Goal: Task Accomplishment & Management: Manage account settings

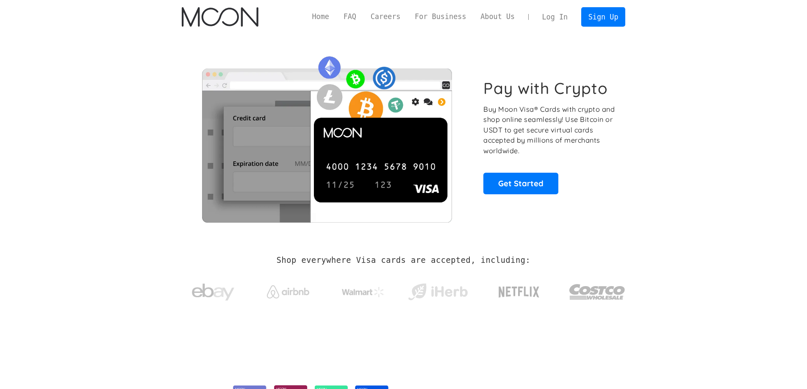
click at [67, 319] on section "Shop everywhere Visa cards are accepted, including:" at bounding box center [403, 284] width 807 height 90
click at [548, 21] on link "Log In" at bounding box center [555, 17] width 40 height 19
